Goal: Entertainment & Leisure: Consume media (video, audio)

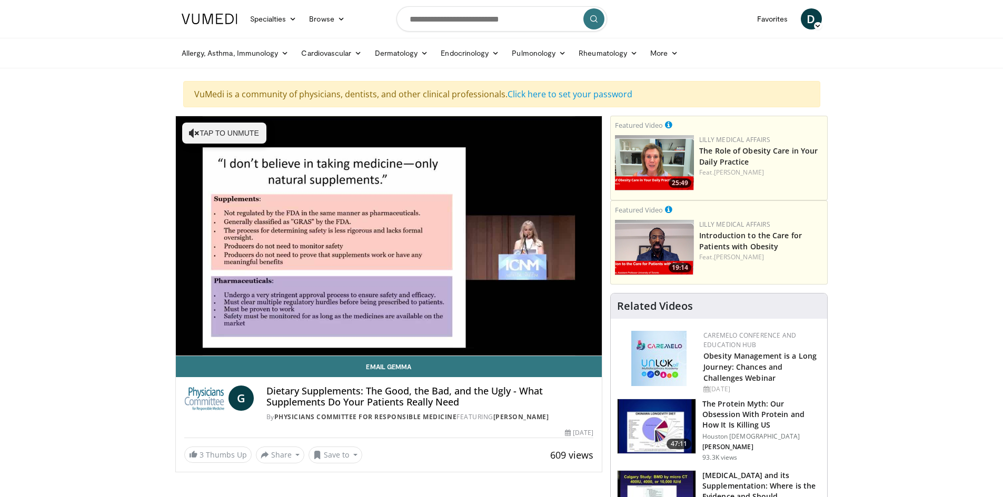
click at [590, 342] on video-js "**********" at bounding box center [389, 236] width 426 height 240
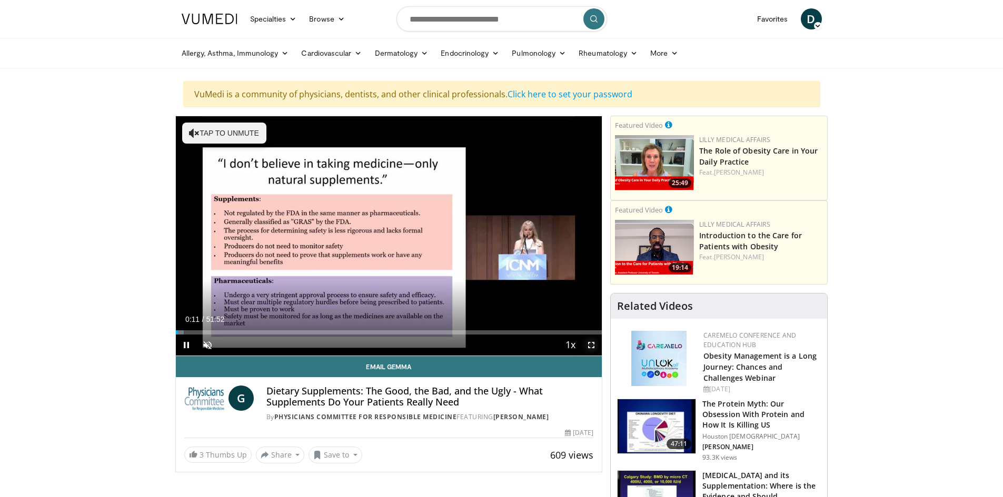
click at [590, 346] on video-js "**********" at bounding box center [389, 236] width 426 height 240
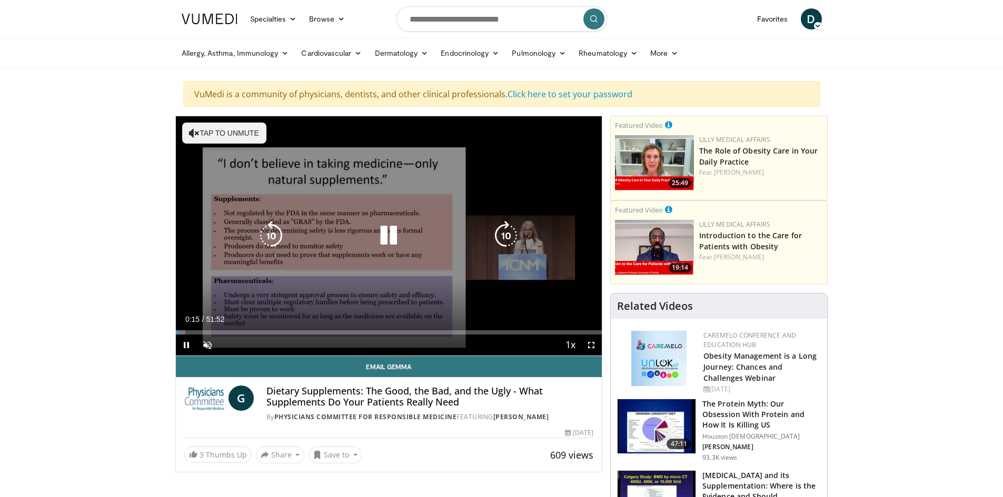
click at [191, 131] on icon "Video Player" at bounding box center [194, 133] width 11 height 11
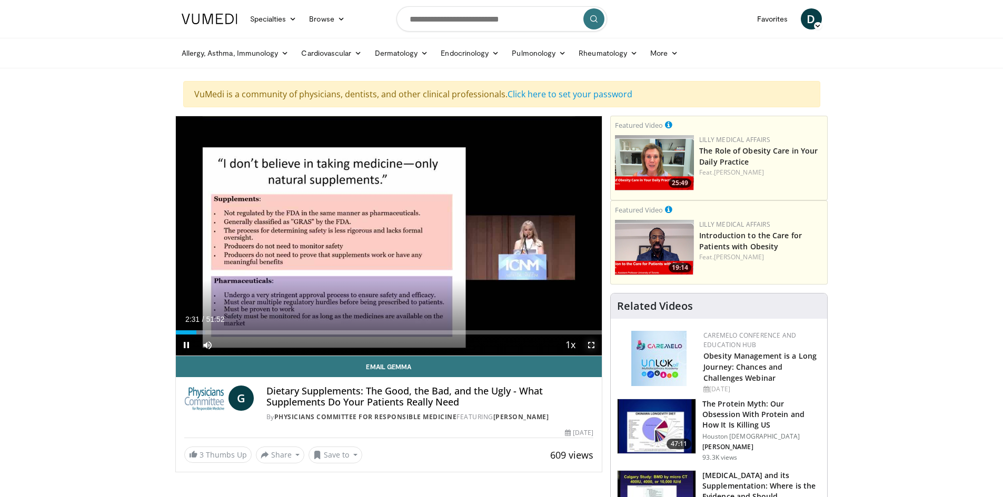
click at [591, 345] on span "Video Player" at bounding box center [590, 345] width 21 height 21
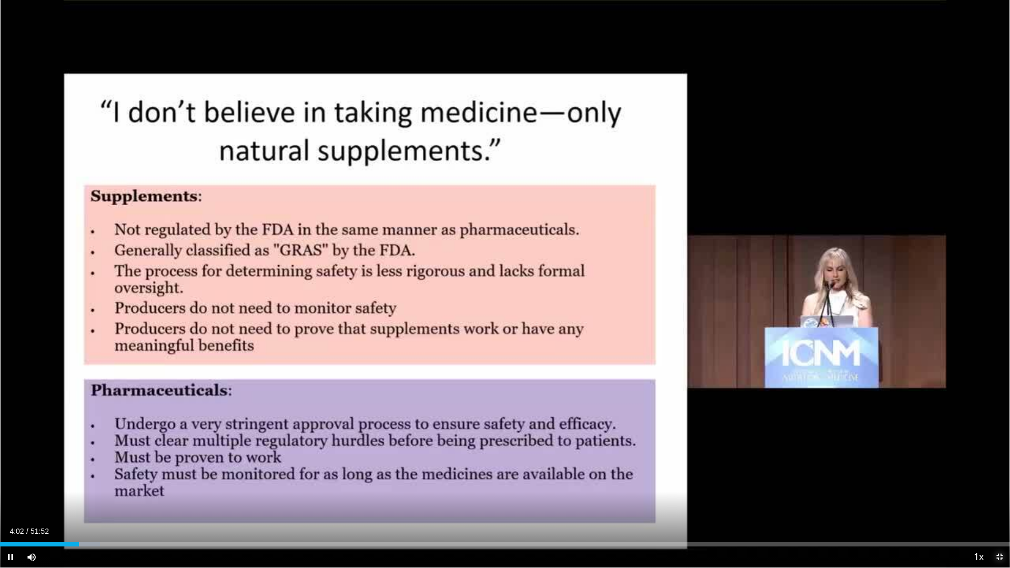
click at [998, 497] on span "Video Player" at bounding box center [999, 557] width 21 height 21
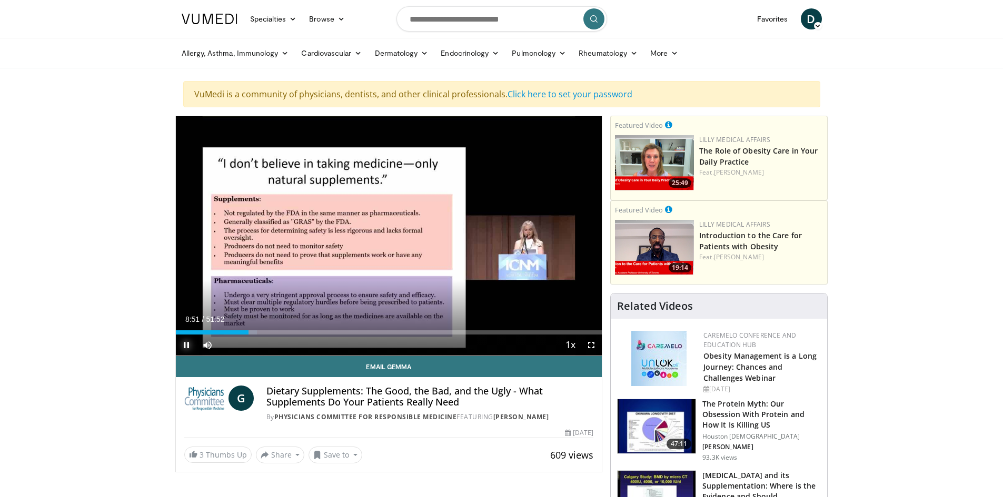
click at [185, 343] on span "Video Player" at bounding box center [186, 345] width 21 height 21
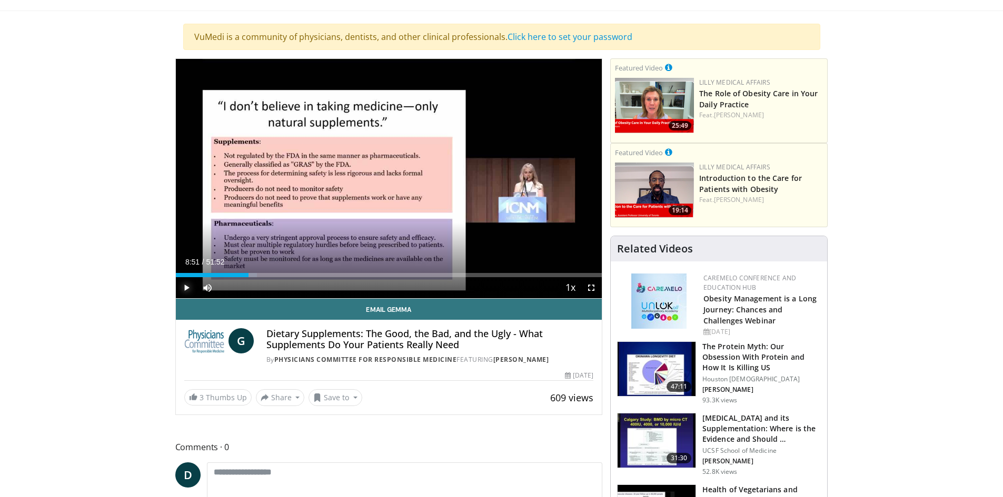
scroll to position [53, 0]
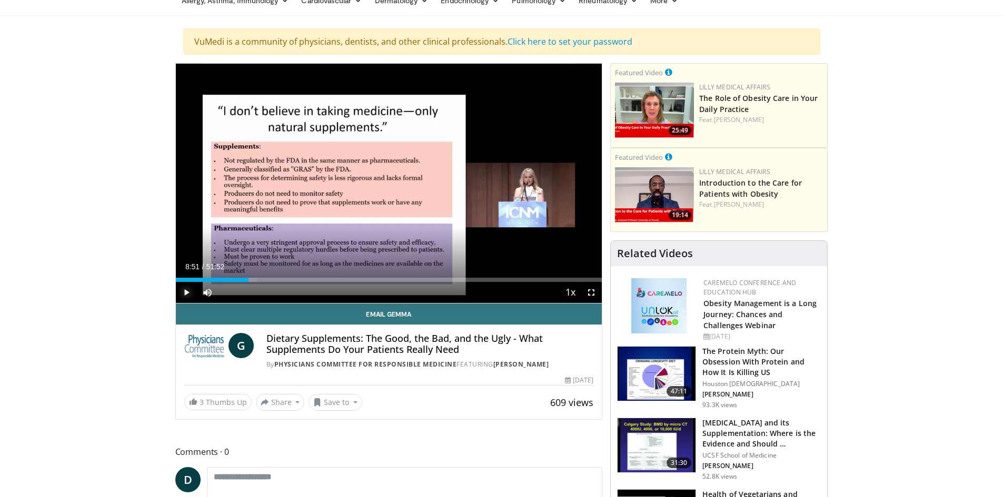
click at [186, 292] on span "Video Player" at bounding box center [186, 292] width 21 height 21
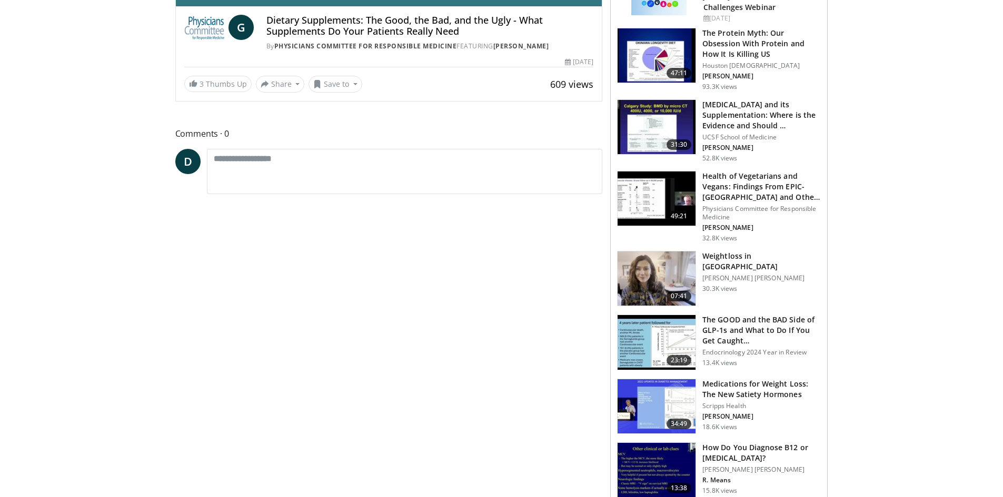
scroll to position [316, 0]
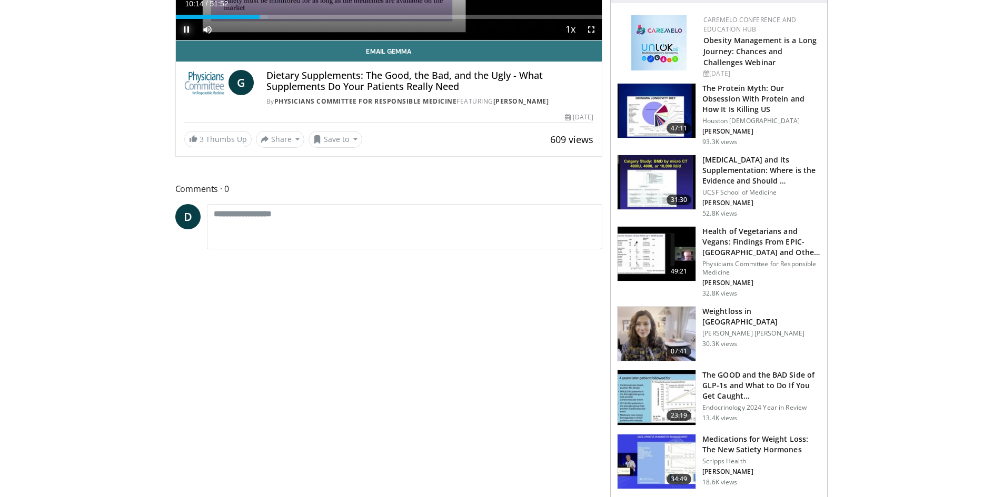
click at [186, 31] on span "Video Player" at bounding box center [186, 29] width 21 height 21
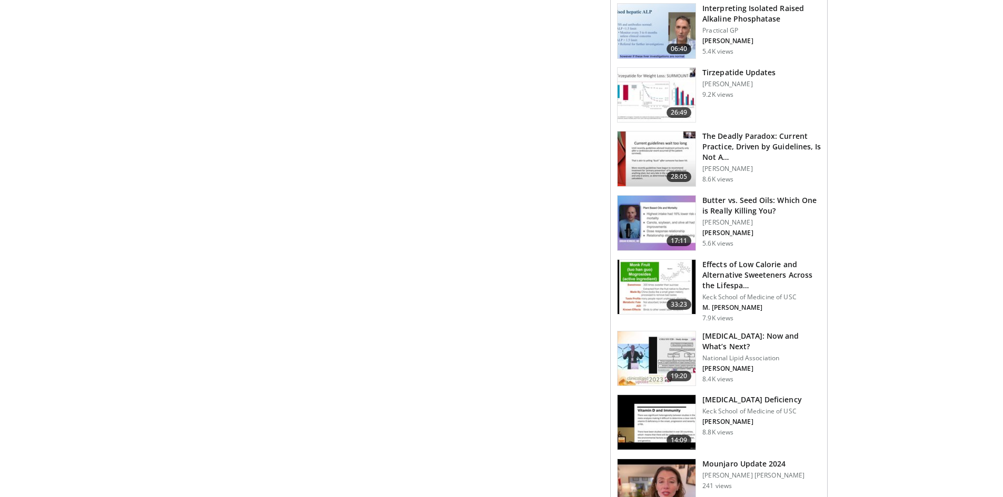
scroll to position [1263, 0]
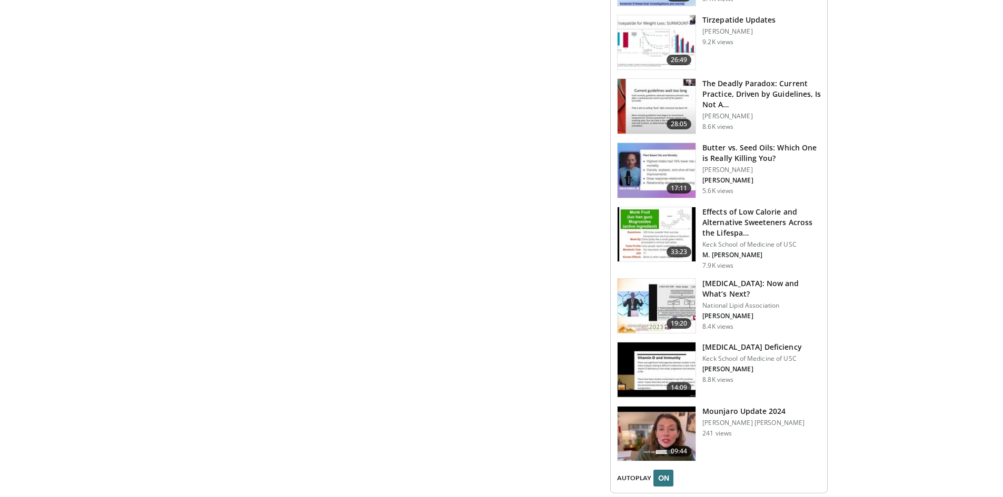
click at [724, 283] on h3 "[MEDICAL_DATA]: Now and What’s Next?" at bounding box center [761, 288] width 118 height 21
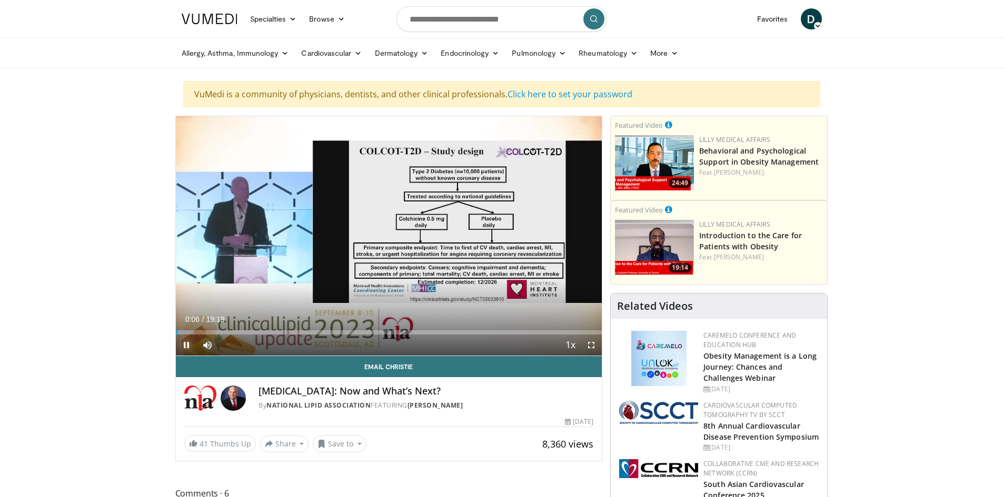
click at [184, 342] on span "Video Player" at bounding box center [186, 345] width 21 height 21
click at [184, 344] on span "Video Player" at bounding box center [186, 345] width 21 height 21
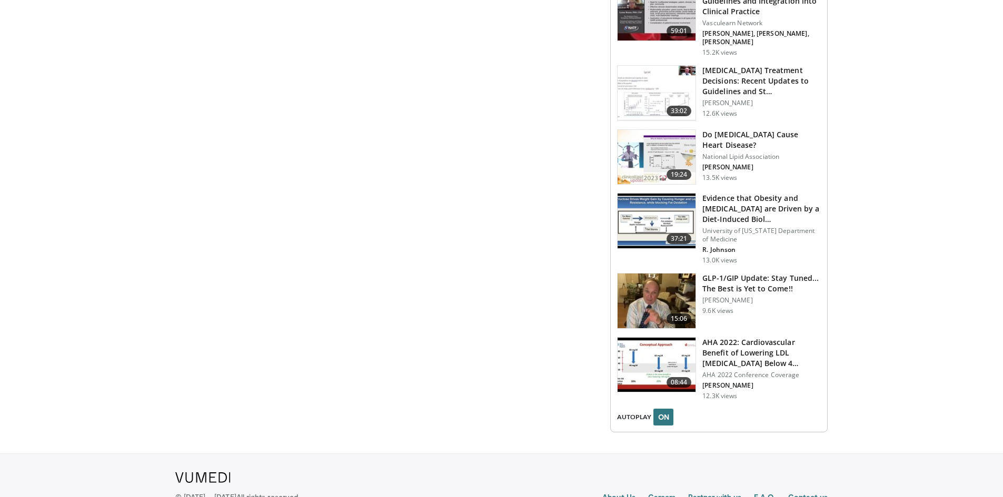
scroll to position [1577, 0]
